Goal: Task Accomplishment & Management: Manage account settings

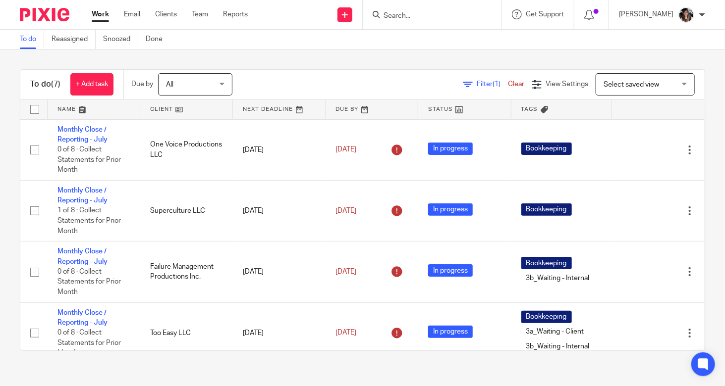
scroll to position [167, 0]
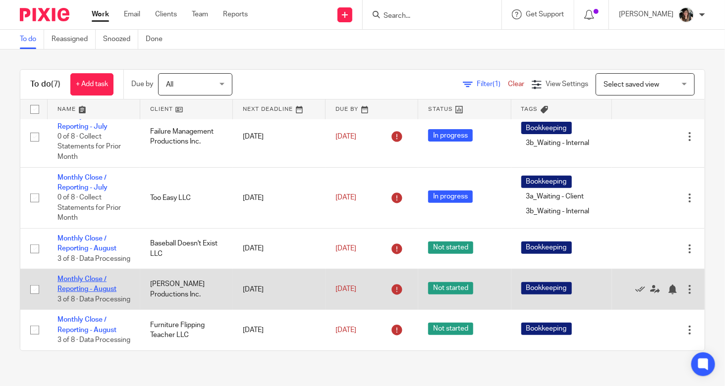
click at [70, 276] on link "Monthly Close / Reporting - August" at bounding box center [86, 284] width 59 height 17
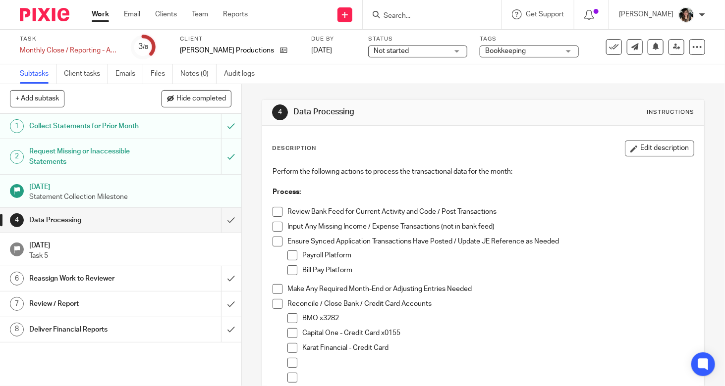
click at [276, 210] on span at bounding box center [277, 212] width 10 height 10
click at [273, 228] on span at bounding box center [277, 227] width 10 height 10
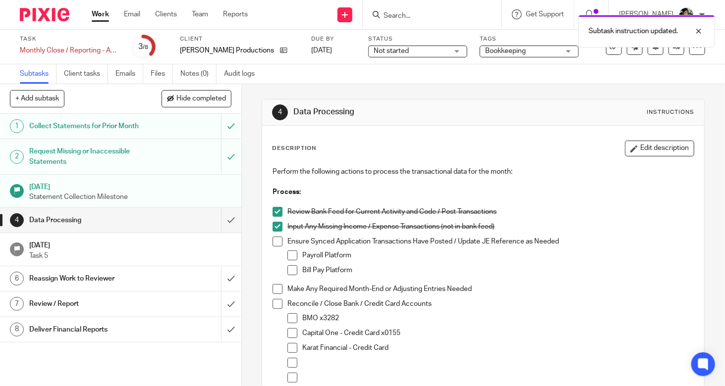
click at [268, 249] on div "Perform the following actions to process the transactional data for the month: …" at bounding box center [483, 327] width 431 height 331
click at [272, 244] on span at bounding box center [277, 242] width 10 height 10
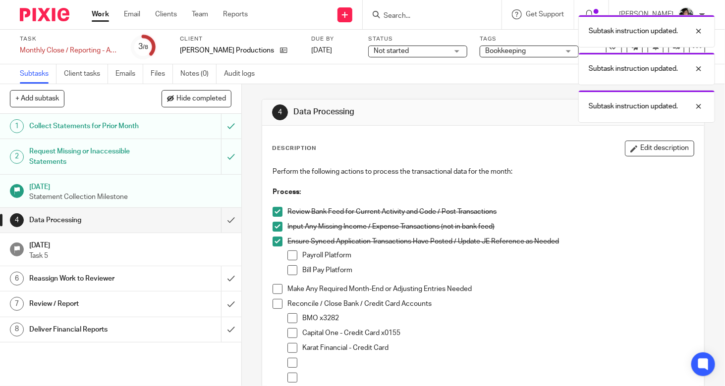
click at [289, 257] on span at bounding box center [292, 256] width 10 height 10
click at [289, 269] on span at bounding box center [292, 271] width 10 height 10
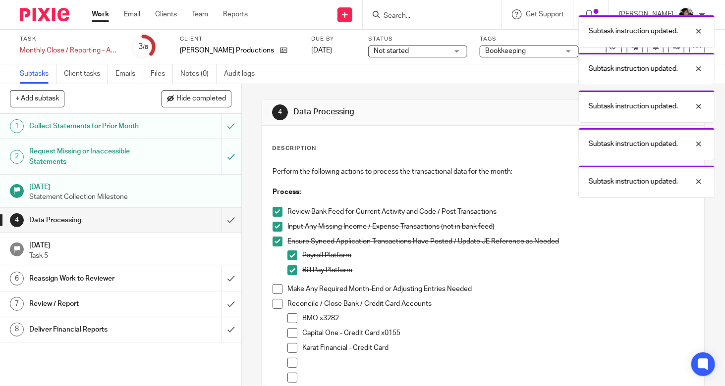
drag, startPoint x: 272, startPoint y: 294, endPoint x: 274, endPoint y: 307, distance: 13.0
click at [272, 294] on li "Make Any Required Month-End or Adjusting Entries Needed" at bounding box center [482, 291] width 421 height 15
click at [274, 309] on li "Reconcile / Close Bank / Credit Card Accounts BMO x3282 Capital One - Credit Ca…" at bounding box center [482, 382] width 421 height 166
click at [275, 294] on li "Make Any Required Month-End or Adjusting Entries Needed" at bounding box center [482, 291] width 421 height 15
click at [275, 286] on span at bounding box center [277, 289] width 10 height 10
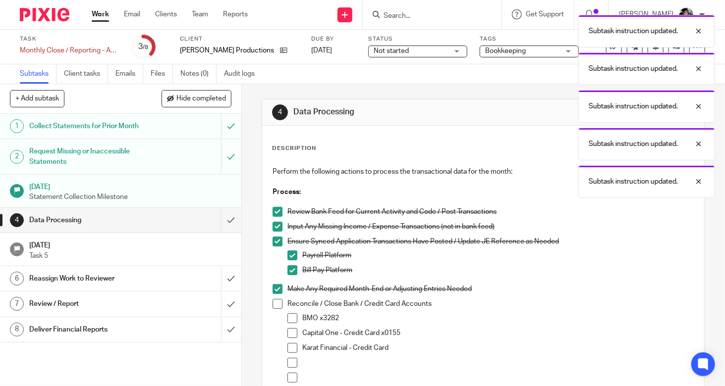
drag, startPoint x: 270, startPoint y: 296, endPoint x: 280, endPoint y: 309, distance: 15.6
click at [272, 296] on li "Make Any Required Month-End or Adjusting Entries Needed" at bounding box center [482, 291] width 421 height 15
click at [276, 305] on span at bounding box center [277, 304] width 10 height 10
click at [287, 319] on span at bounding box center [292, 319] width 10 height 10
click at [287, 330] on span at bounding box center [292, 333] width 10 height 10
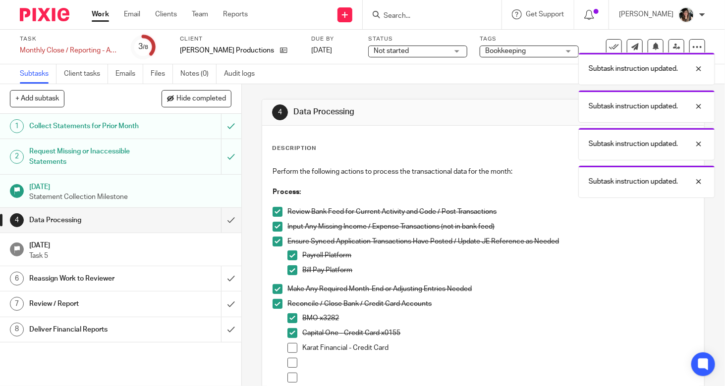
click at [289, 346] on span at bounding box center [292, 348] width 10 height 10
click at [230, 223] on input "submit" at bounding box center [120, 220] width 241 height 25
click at [216, 275] on input "submit" at bounding box center [120, 279] width 241 height 25
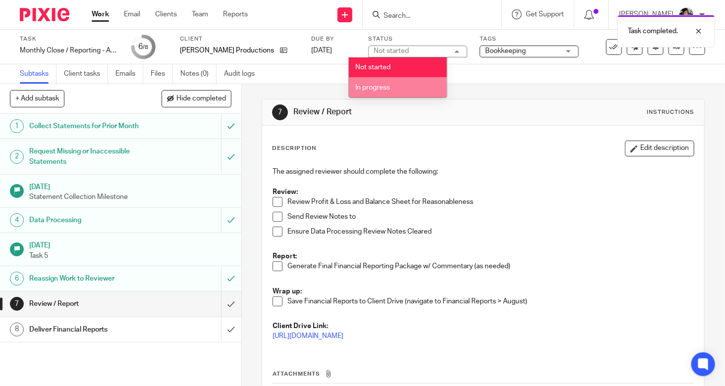
click at [404, 86] on li "In progress" at bounding box center [398, 87] width 98 height 20
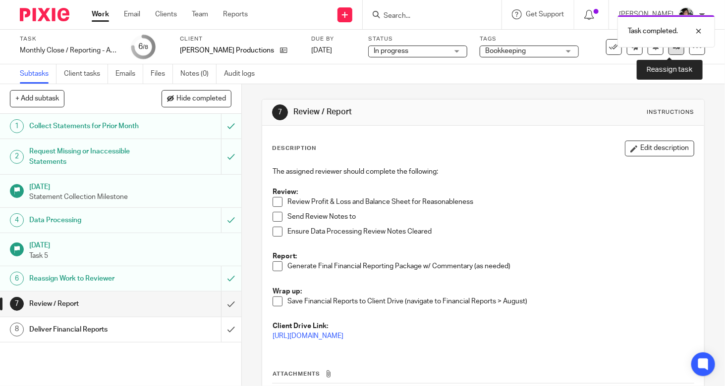
click at [668, 48] on link at bounding box center [676, 47] width 16 height 16
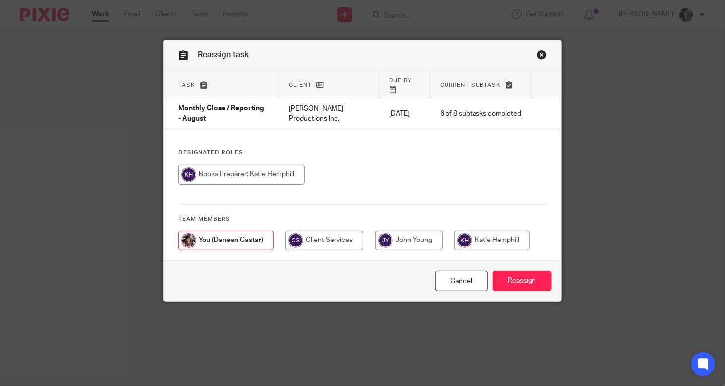
click at [501, 231] on input "radio" at bounding box center [491, 241] width 75 height 20
radio input "true"
click at [506, 271] on input "Reassign" at bounding box center [521, 281] width 59 height 21
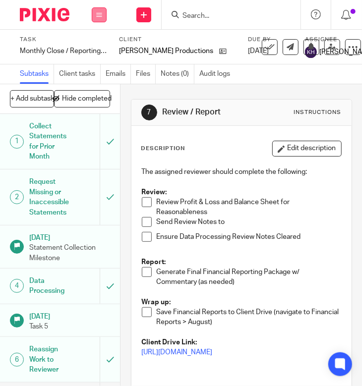
click at [100, 17] on icon at bounding box center [99, 15] width 6 height 6
click at [91, 45] on link "Work" at bounding box center [94, 46] width 17 height 7
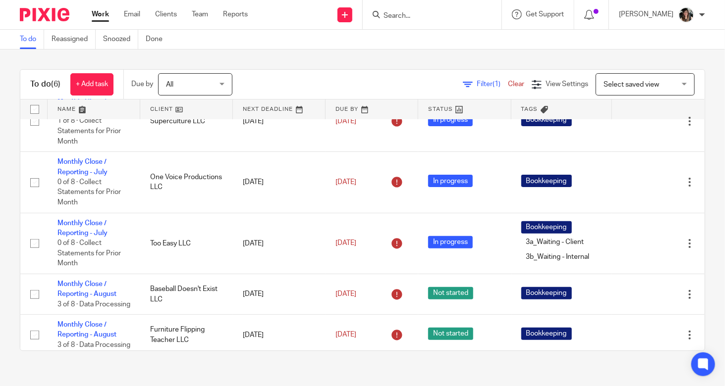
scroll to position [116, 0]
